Goal: Task Accomplishment & Management: Manage account settings

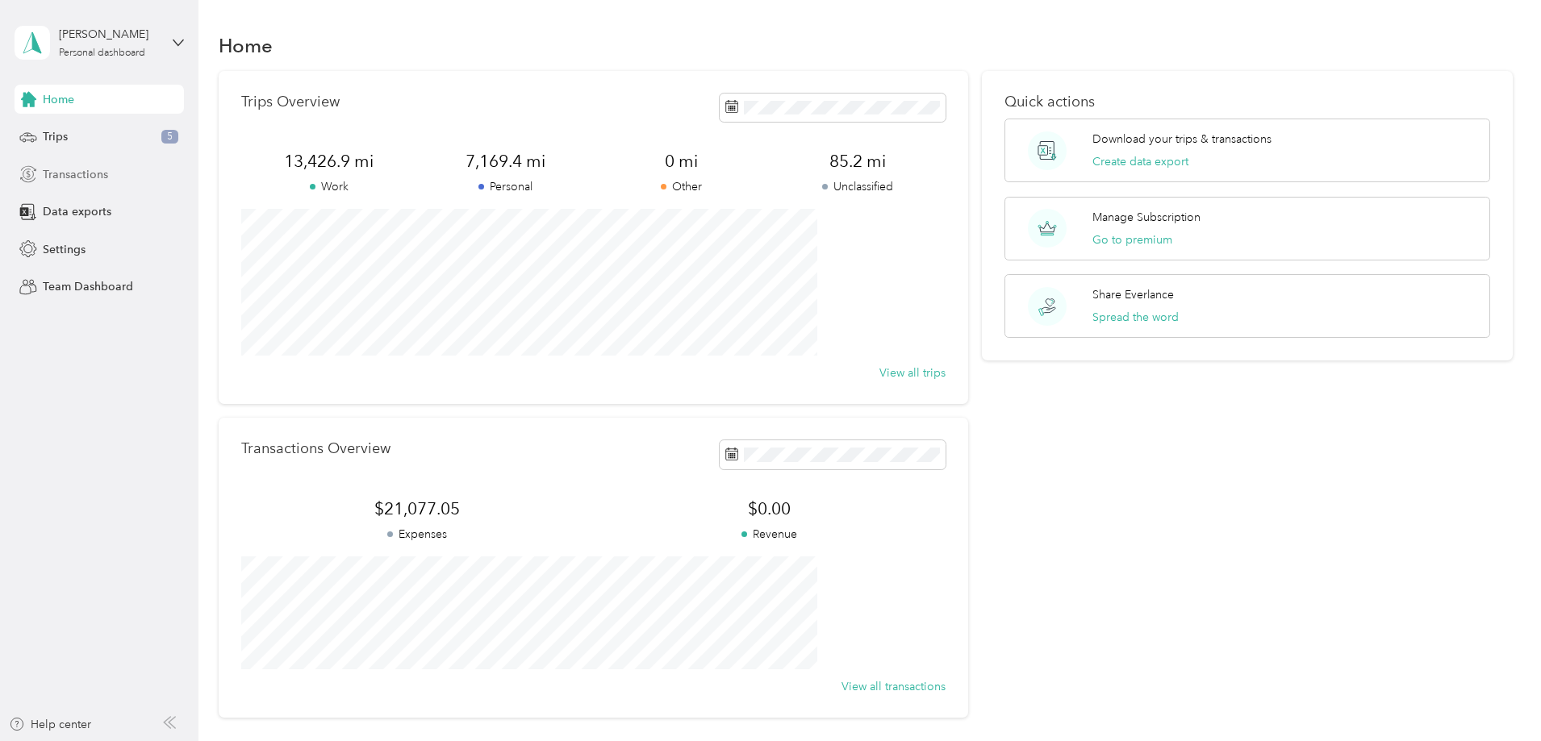
click at [102, 178] on span "Transactions" at bounding box center [75, 174] width 65 height 17
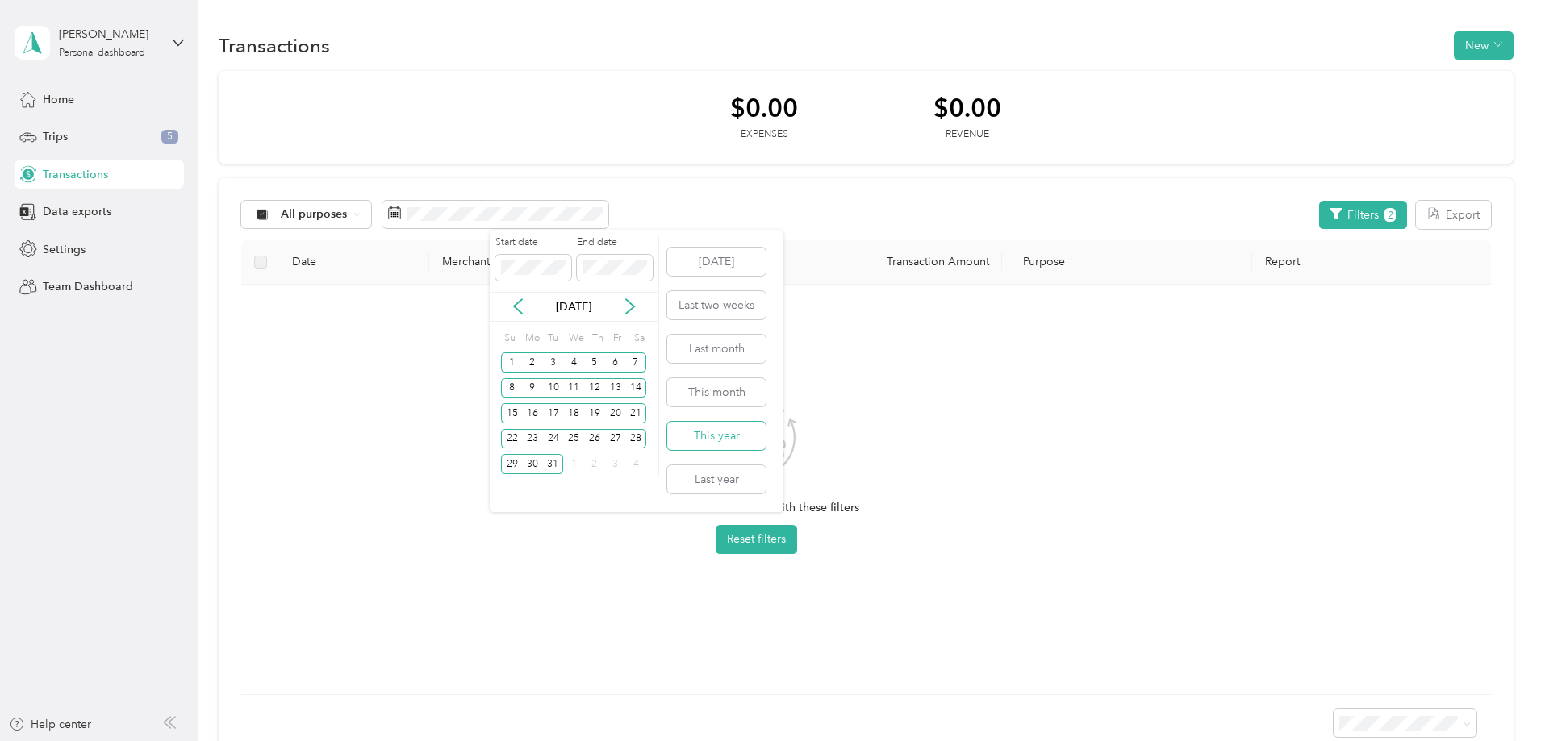
click at [727, 431] on button "This year" at bounding box center [716, 436] width 98 height 28
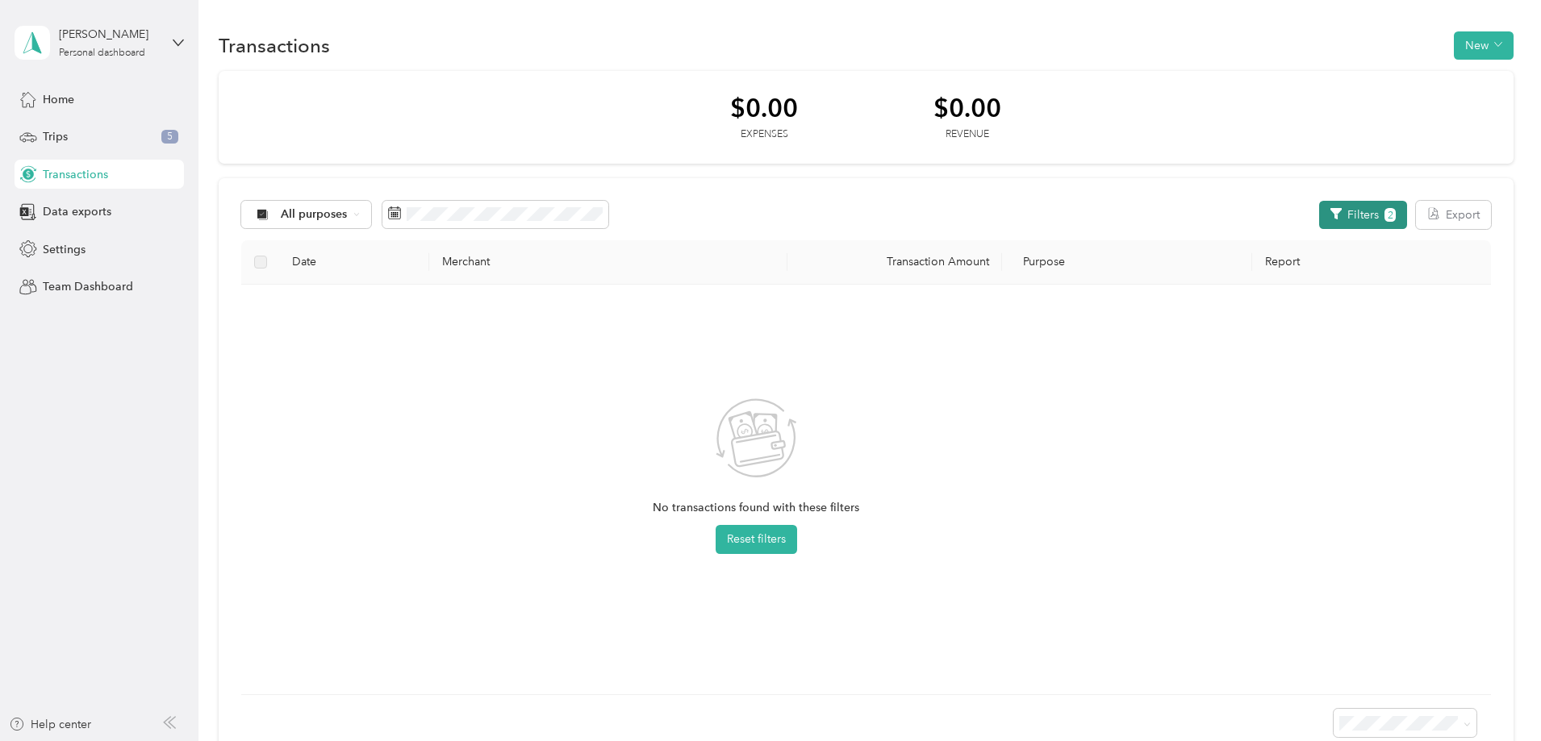
click at [1319, 205] on button "Filters 2" at bounding box center [1363, 215] width 88 height 28
click at [1163, 485] on button "Reset" at bounding box center [1159, 487] width 50 height 28
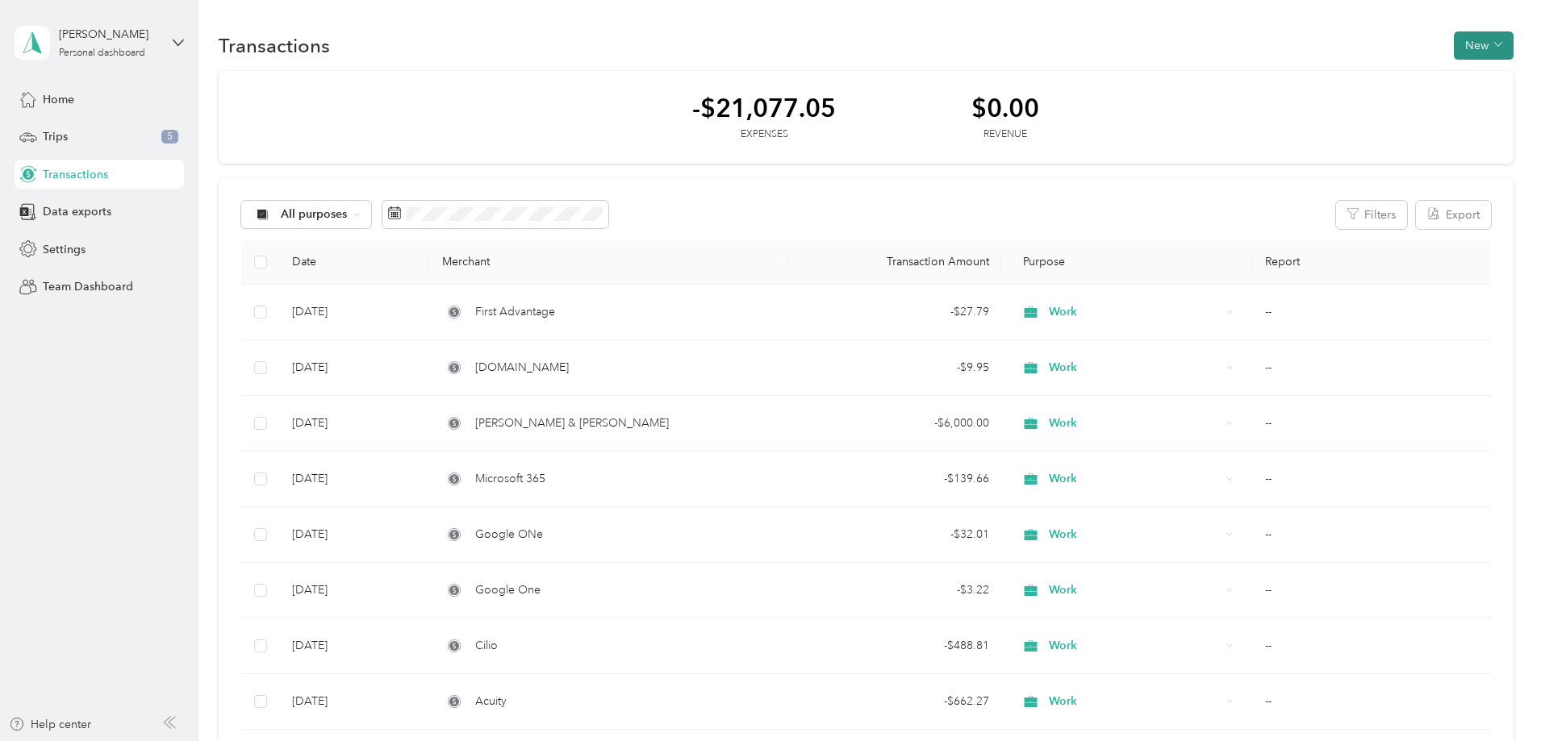
click at [1454, 35] on button "New" at bounding box center [1484, 45] width 60 height 28
click at [1370, 69] on span "Expense" at bounding box center [1368, 76] width 44 height 17
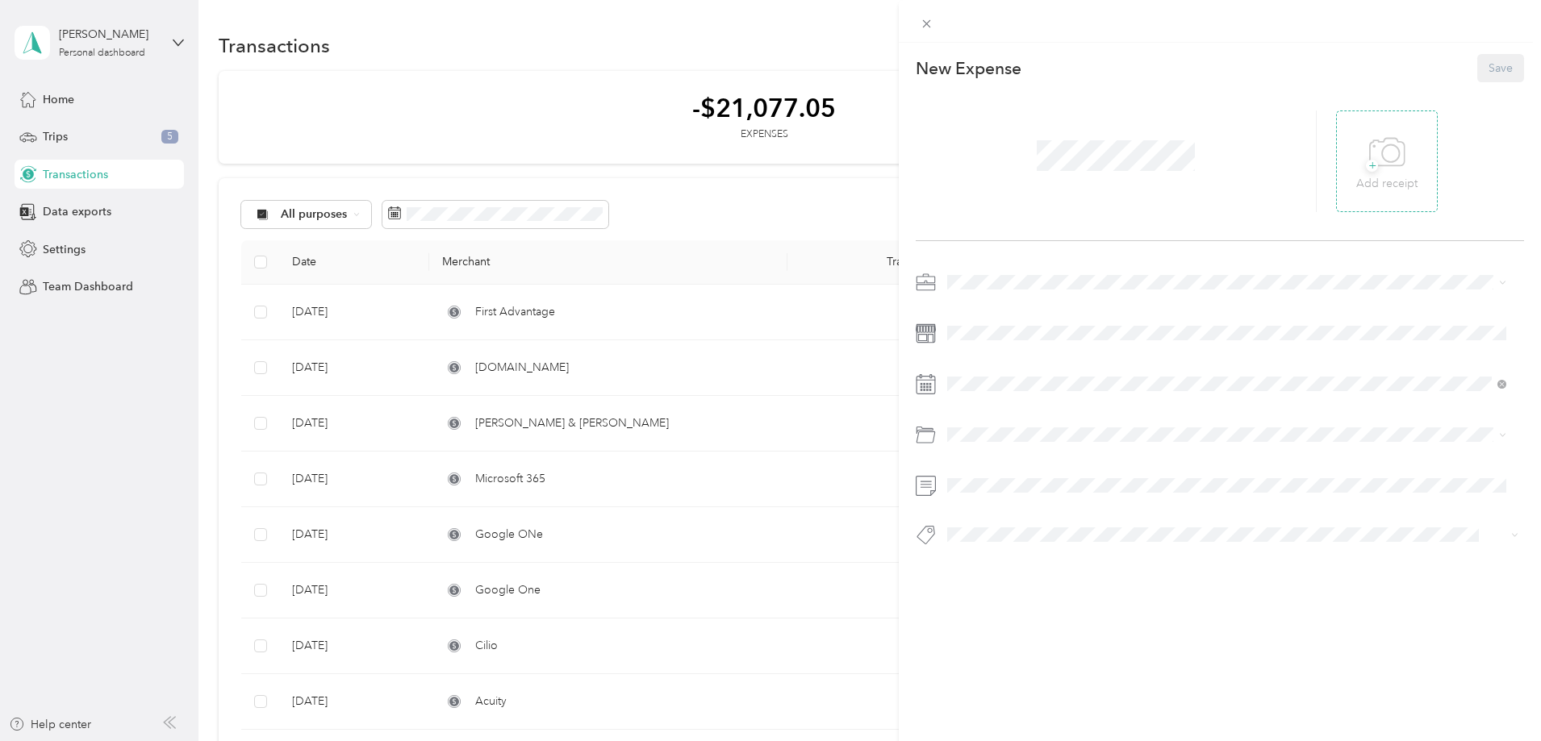
click at [1366, 163] on span "+" at bounding box center [1372, 166] width 12 height 12
click at [986, 306] on div "Work" at bounding box center [1227, 311] width 548 height 17
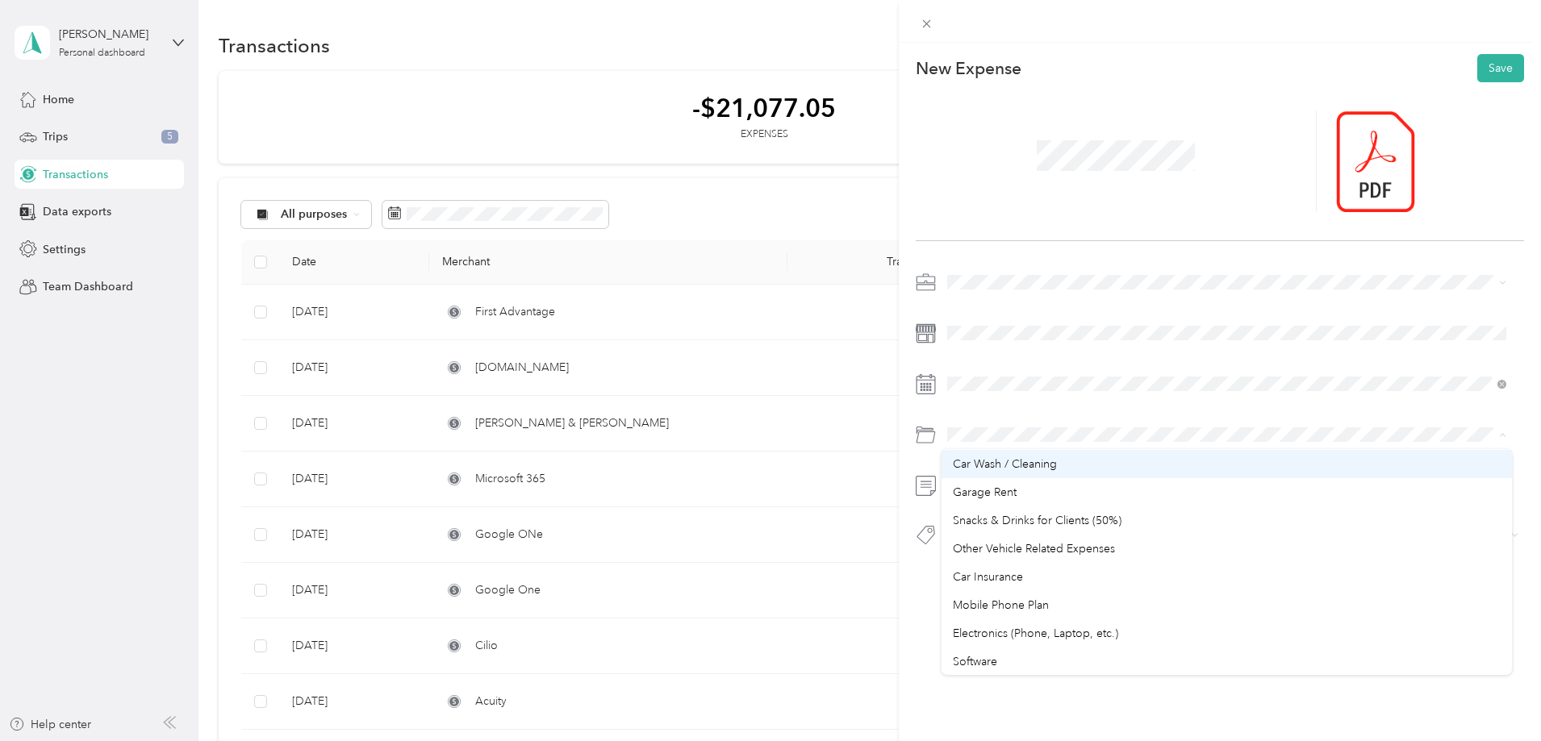
scroll to position [323, 0]
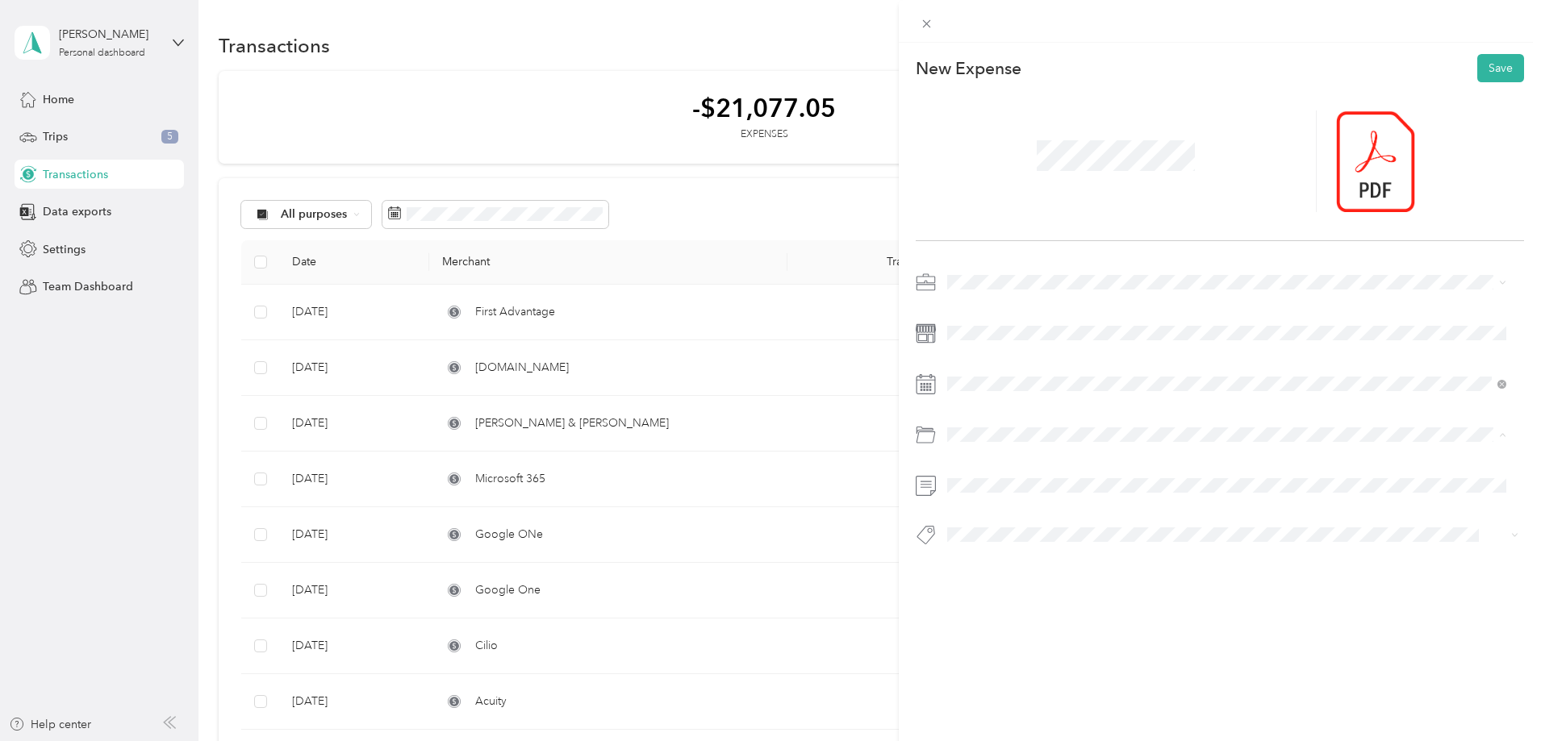
click at [1068, 582] on div "Software" at bounding box center [1227, 581] width 548 height 17
click at [1487, 67] on button "Save" at bounding box center [1500, 68] width 47 height 28
